Goal: Transaction & Acquisition: Purchase product/service

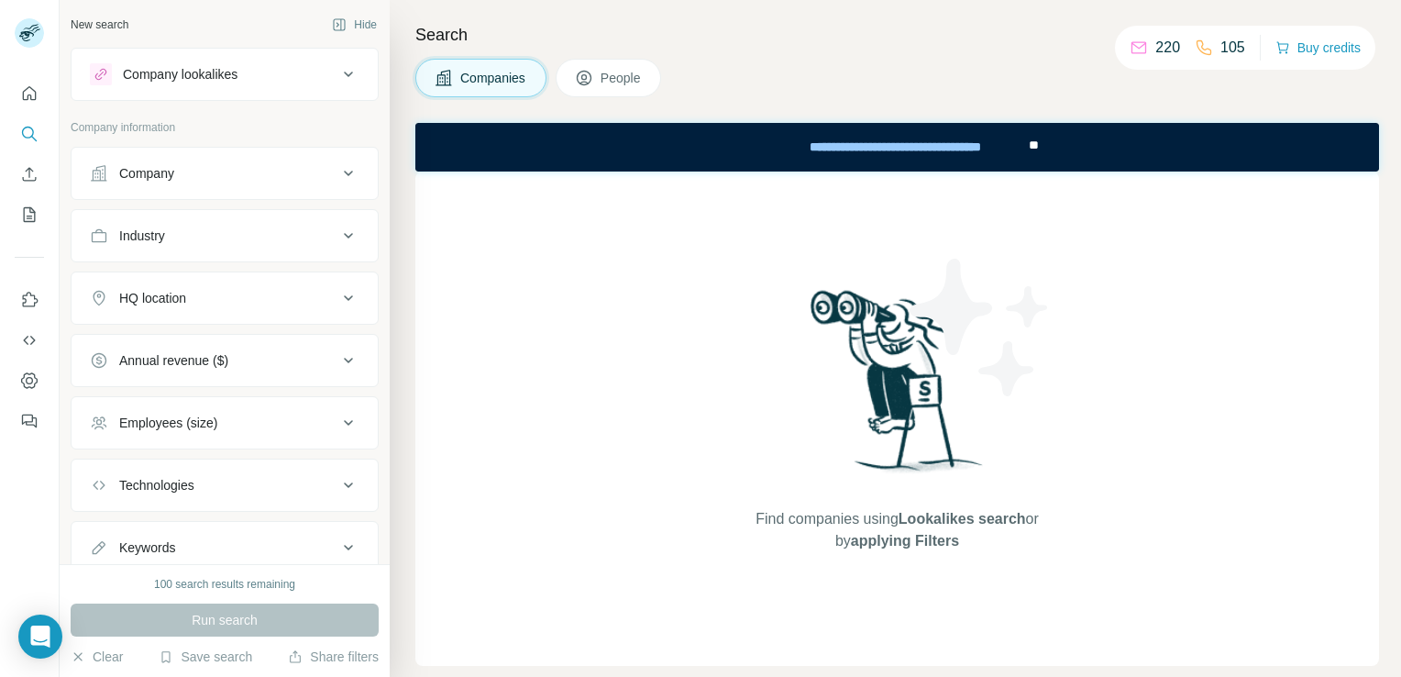
scroll to position [58, 0]
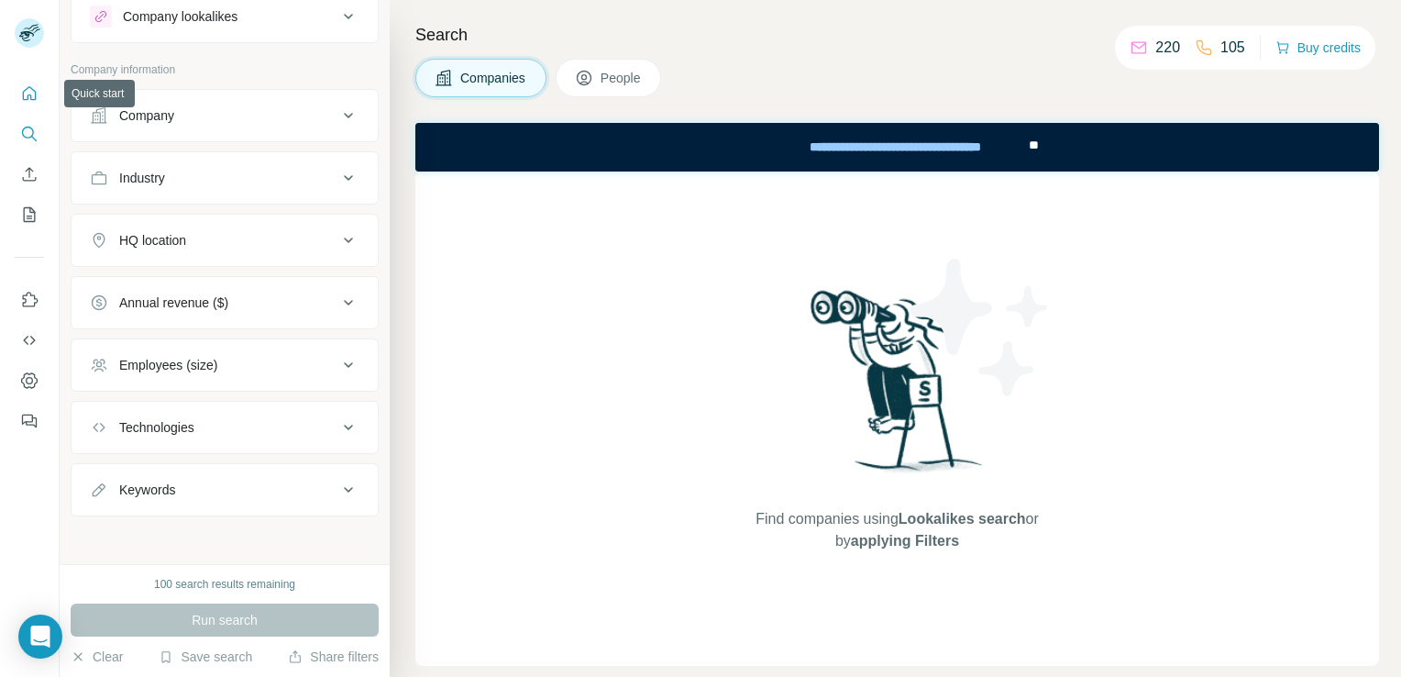
click at [30, 105] on button "Quick start" at bounding box center [29, 93] width 29 height 33
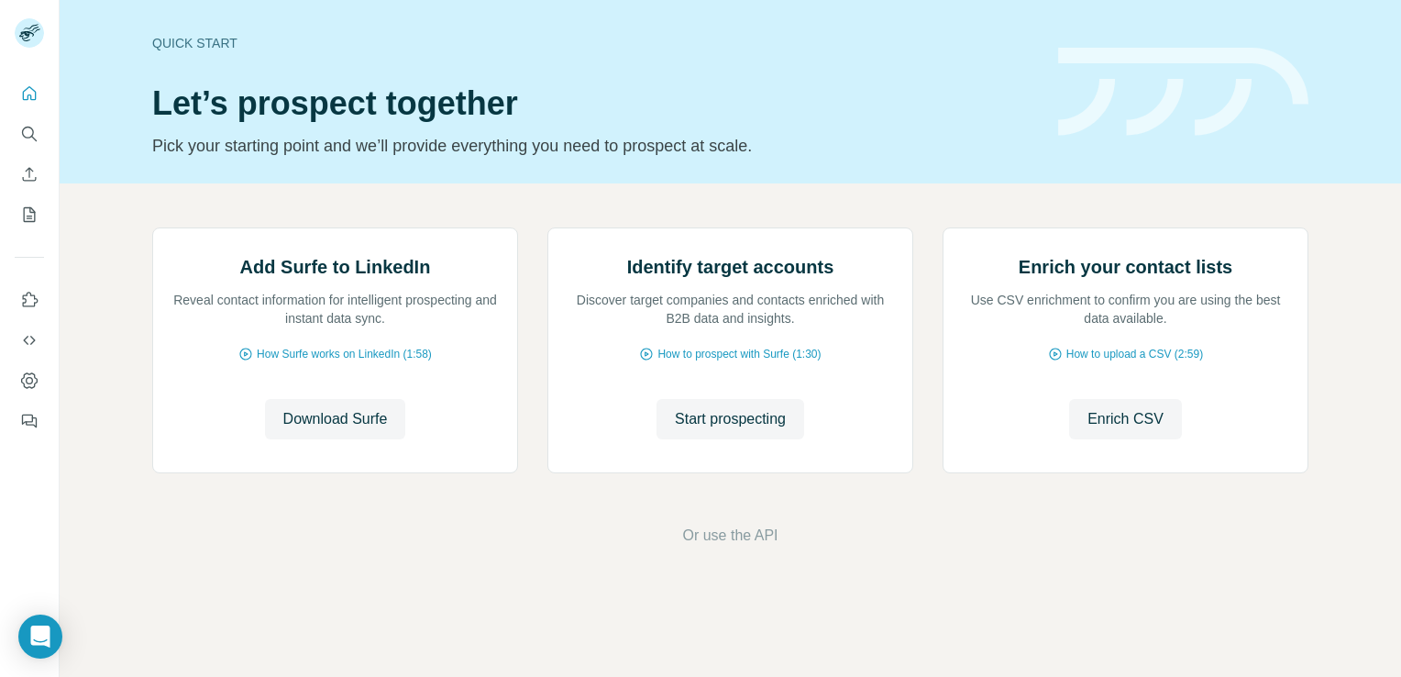
scroll to position [115, 0]
click at [300, 430] on span "Download Surfe" at bounding box center [335, 419] width 105 height 22
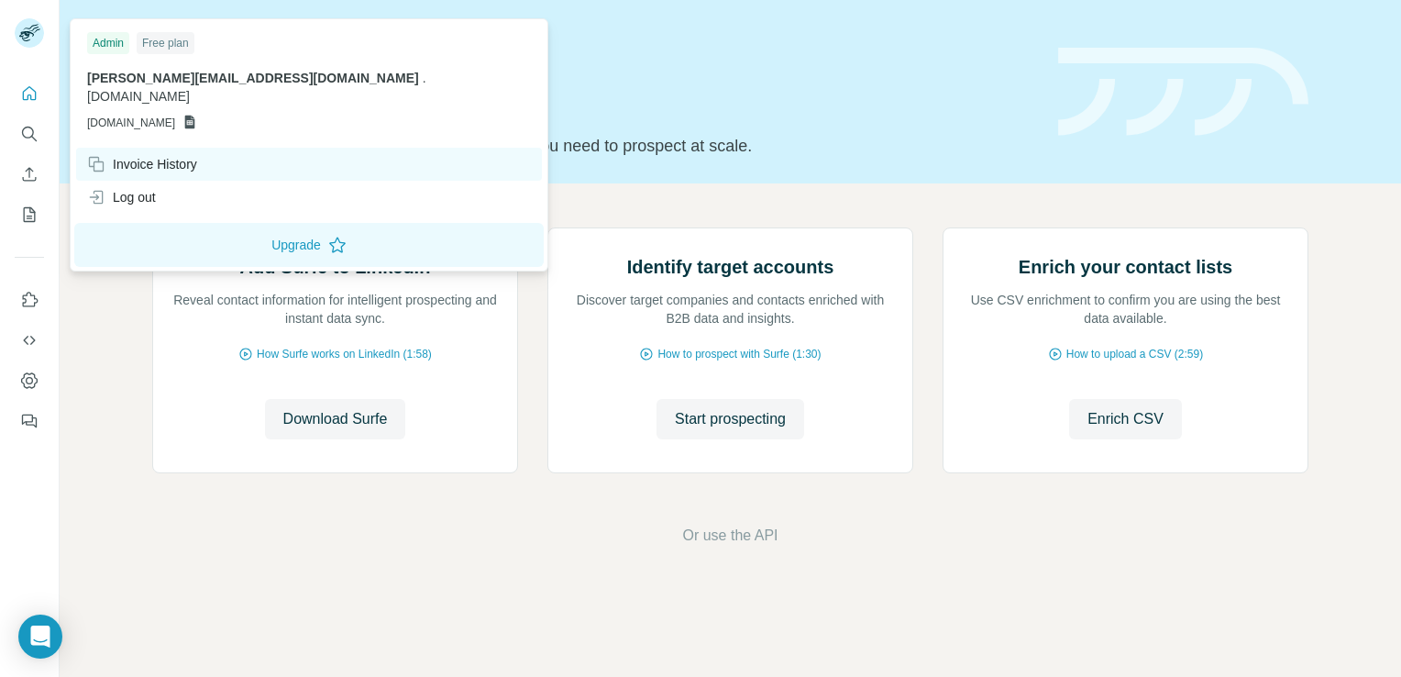
click at [176, 155] on div "Invoice History" at bounding box center [142, 164] width 110 height 18
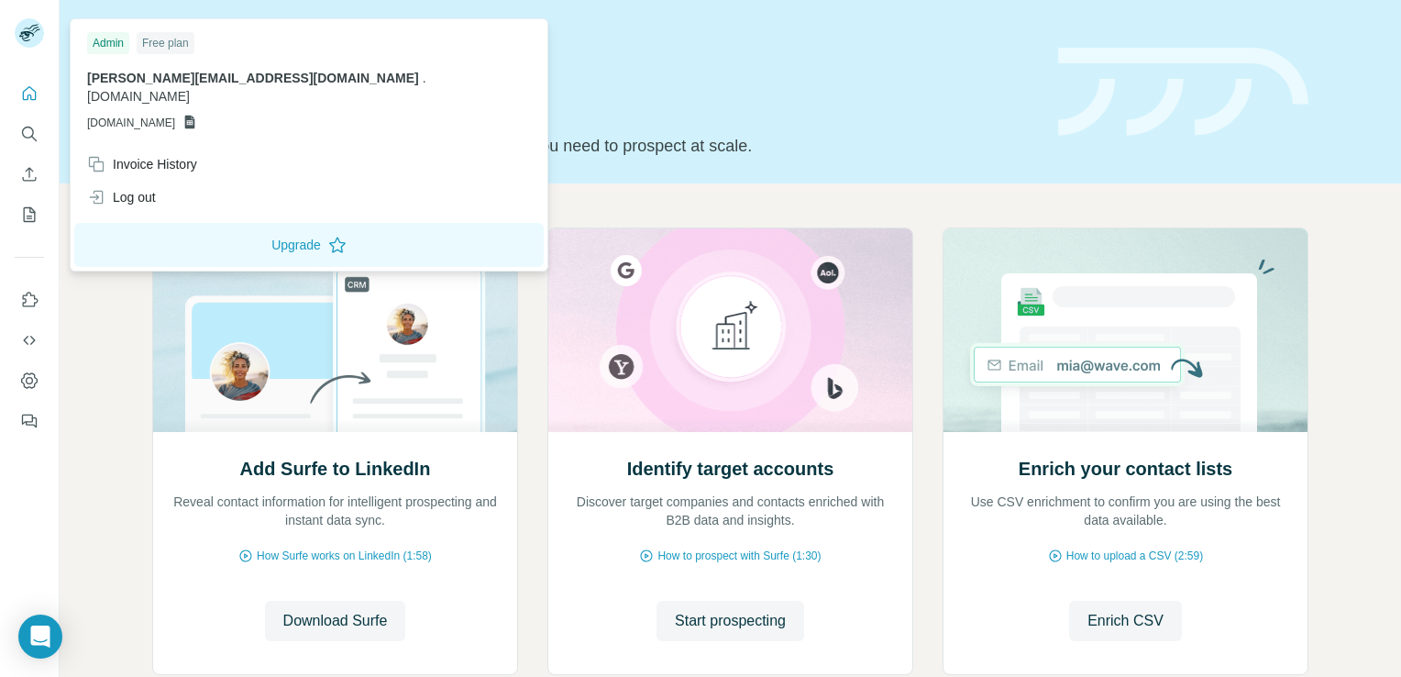
click at [167, 42] on div "Free plan" at bounding box center [166, 43] width 58 height 22
click at [198, 234] on button "Upgrade" at bounding box center [309, 245] width 470 height 44
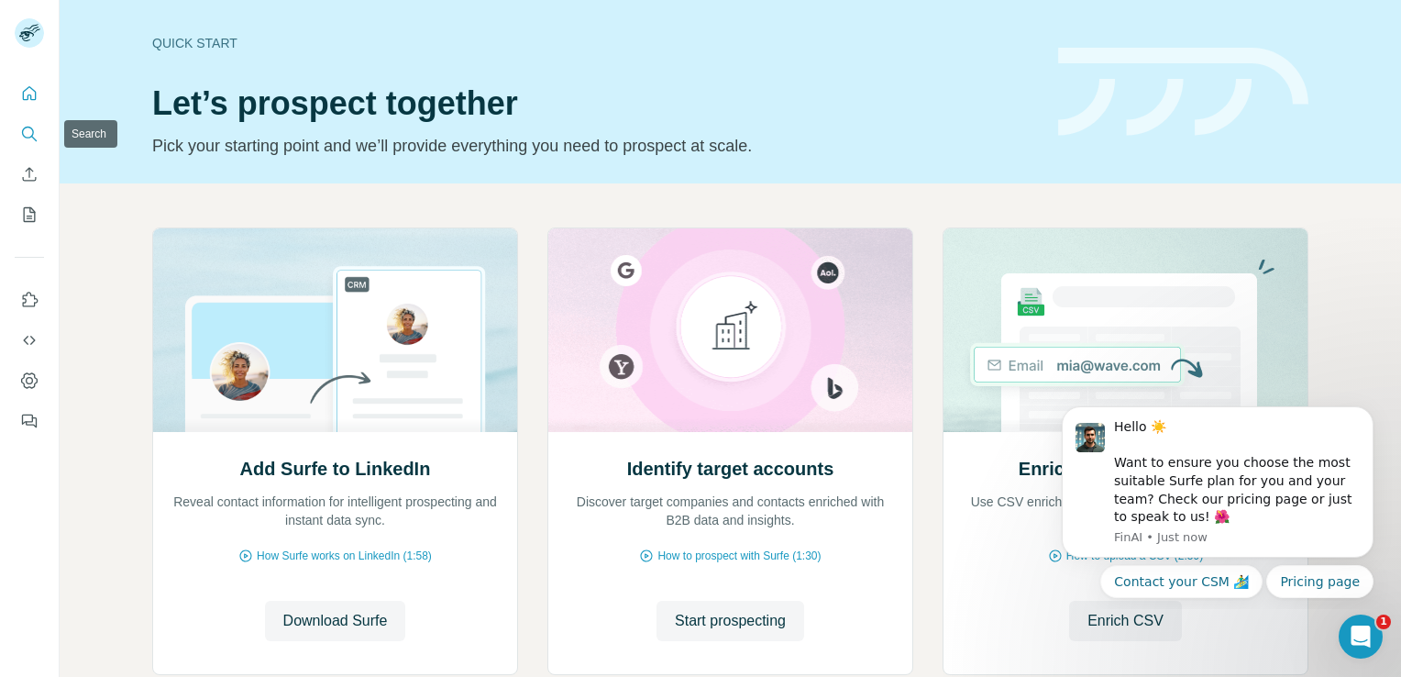
click at [32, 143] on button "Search" at bounding box center [29, 133] width 29 height 33
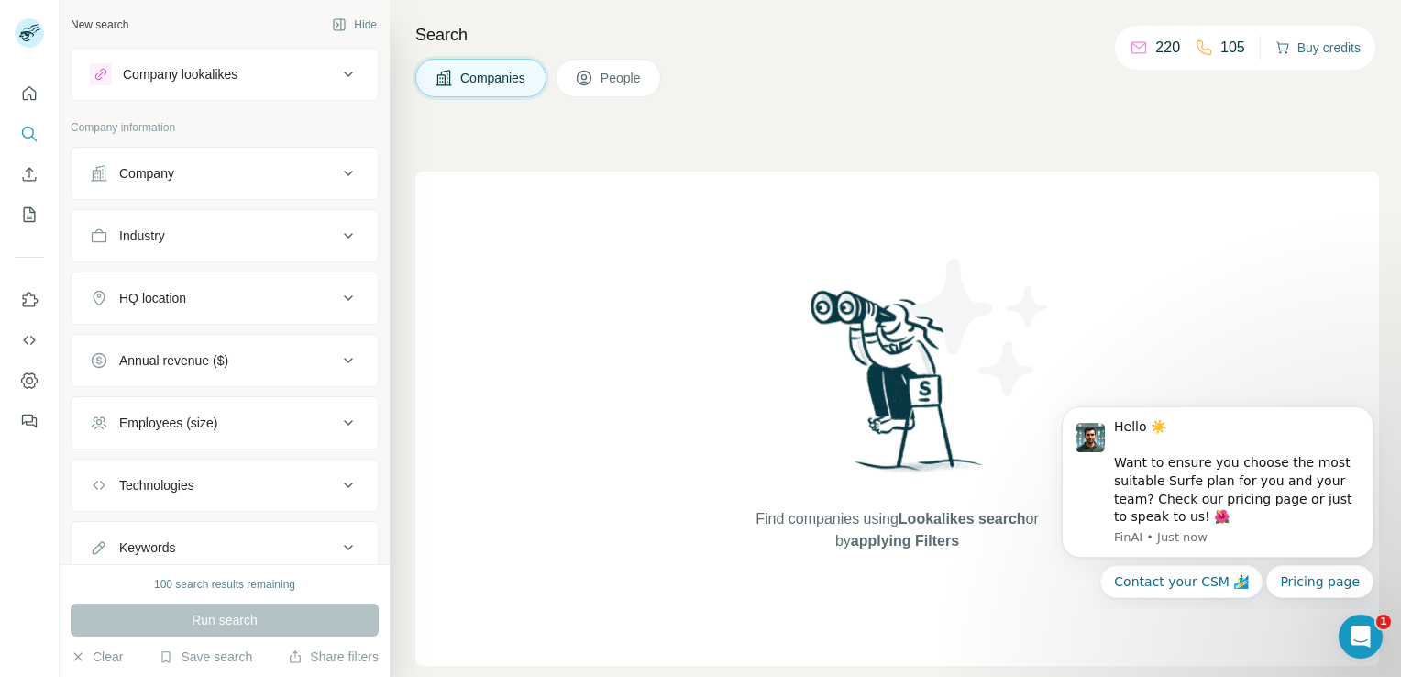
click at [1319, 57] on button "Buy credits" at bounding box center [1318, 48] width 85 height 26
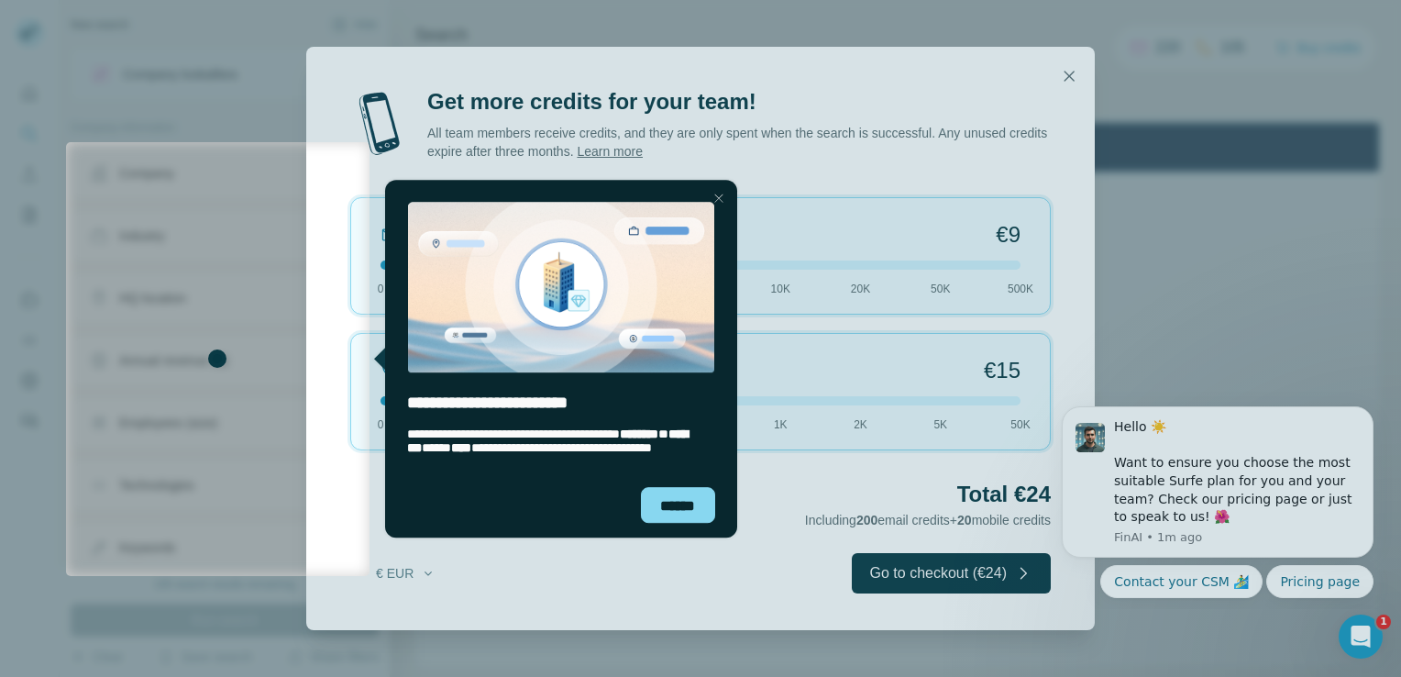
click at [720, 204] on div at bounding box center [718, 198] width 22 height 22
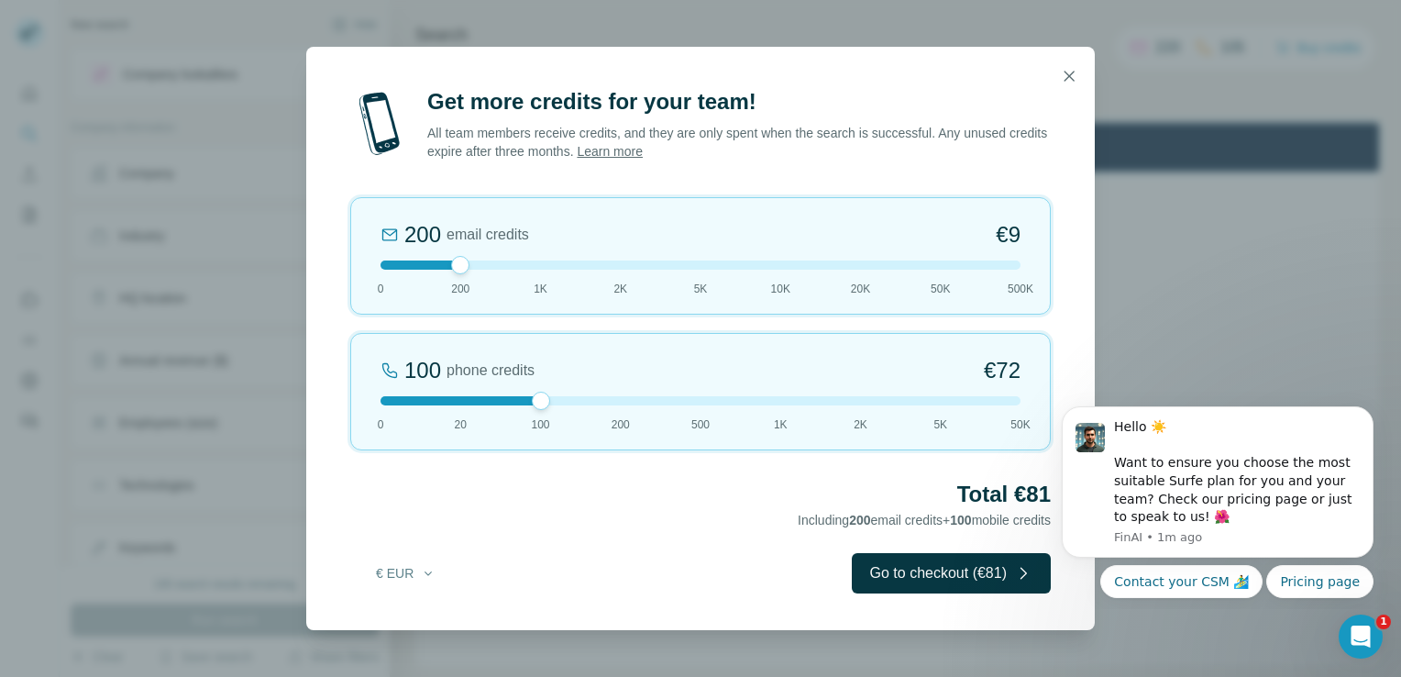
drag, startPoint x: 463, startPoint y: 402, endPoint x: 523, endPoint y: 404, distance: 59.7
click at [523, 404] on div at bounding box center [701, 400] width 640 height 9
click at [1356, 418] on div "Hello ☀️ Want to ensure you choose the most suitable Surfe plan for you and you…" at bounding box center [1237, 472] width 246 height 108
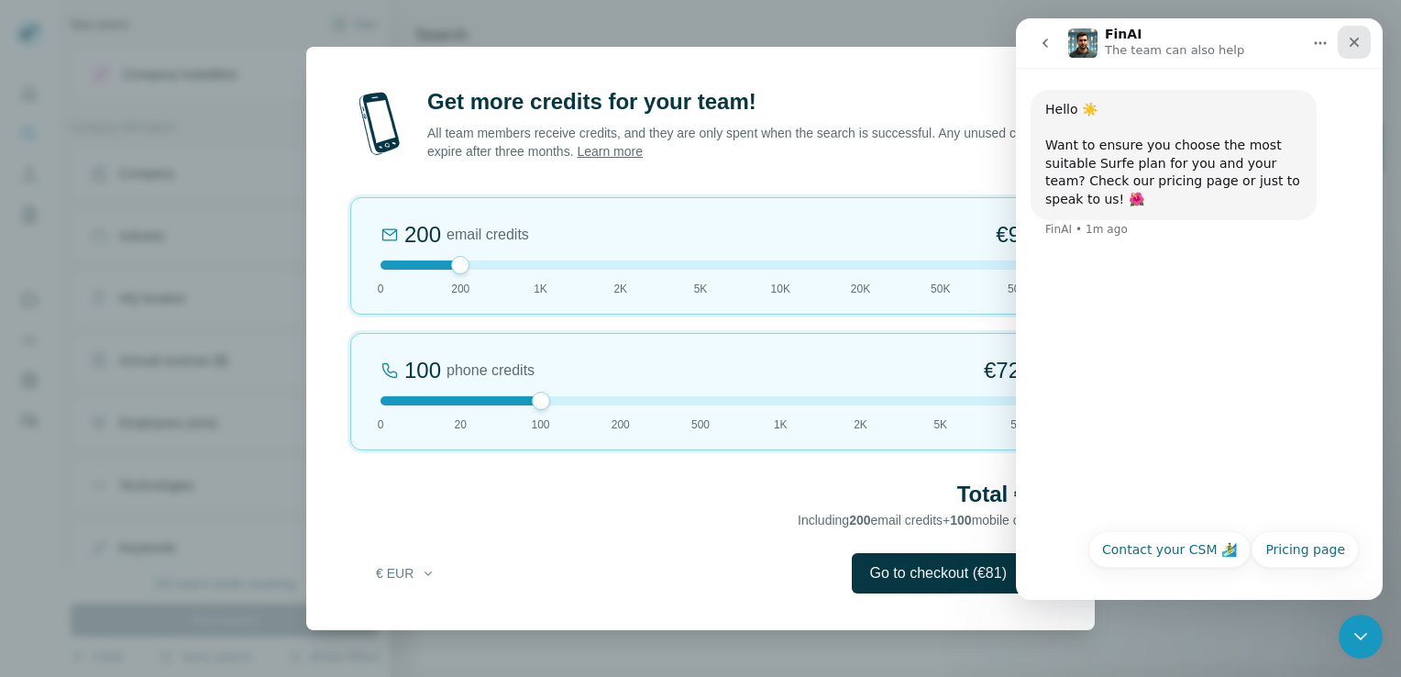
click at [1352, 50] on div "Close" at bounding box center [1354, 42] width 33 height 33
